Goal: Transaction & Acquisition: Purchase product/service

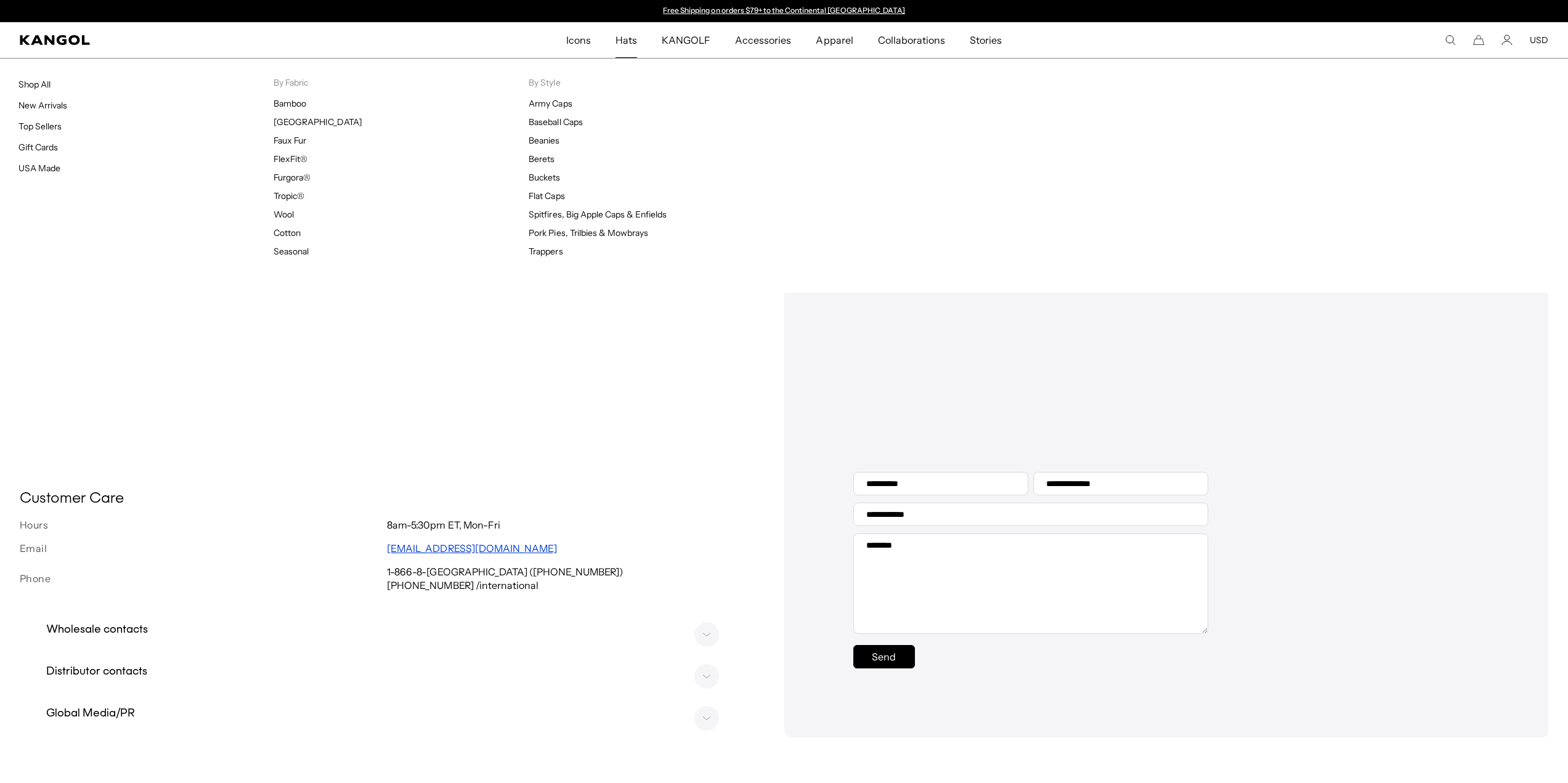
click at [620, 42] on span "Hats" at bounding box center [626, 40] width 22 height 36
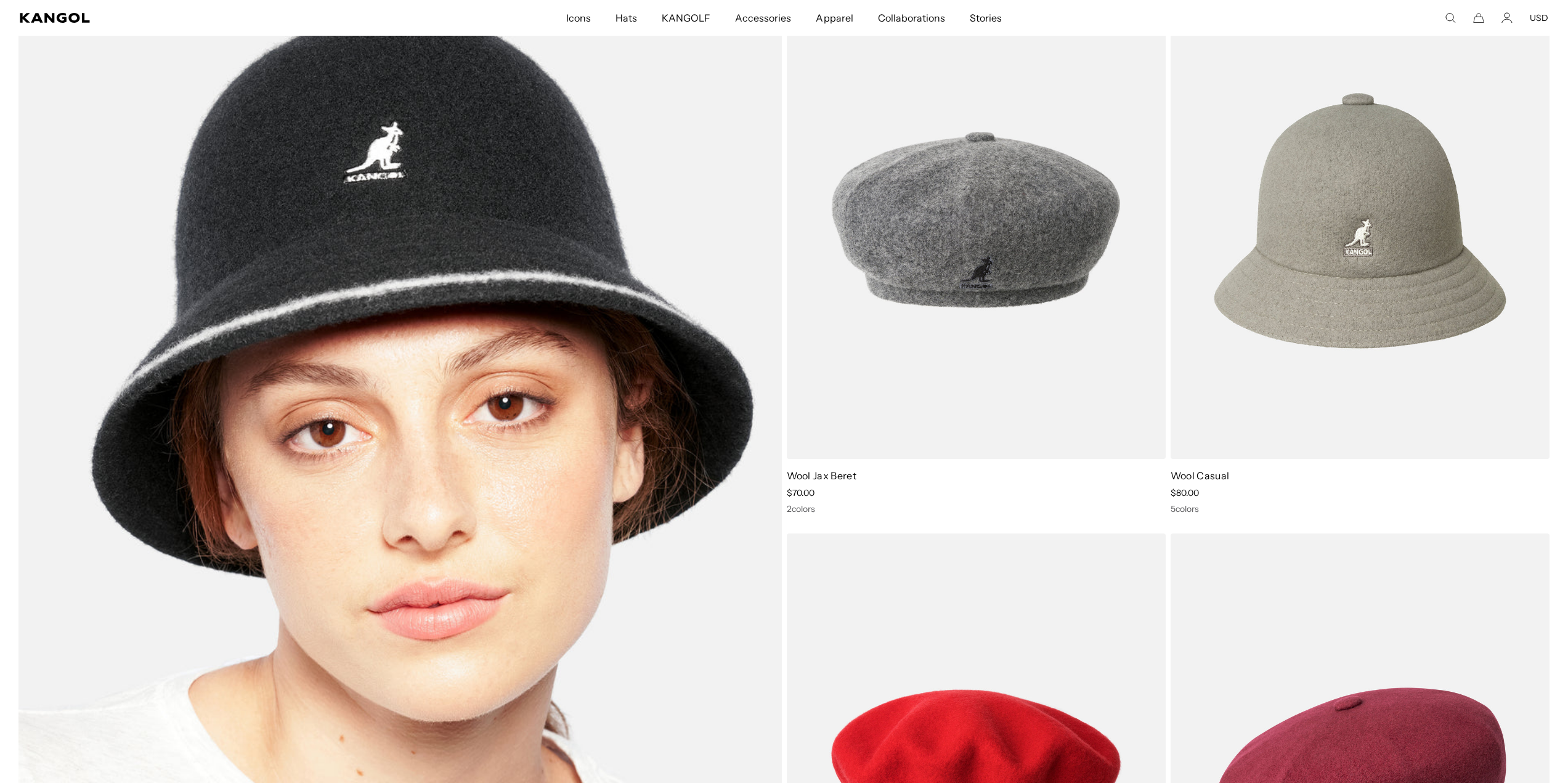
scroll to position [0, 253]
